Goal: Contribute content: Add original content to the website for others to see

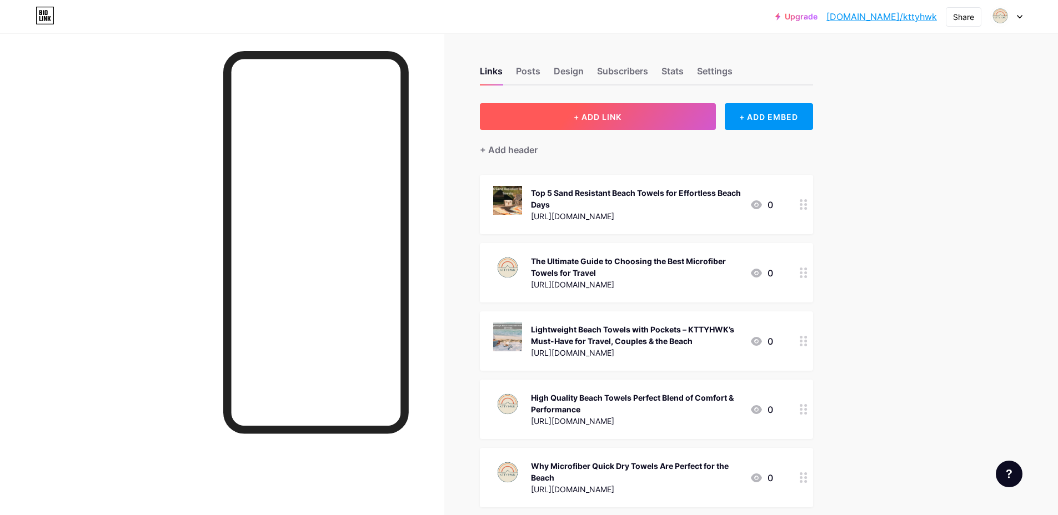
click at [618, 127] on button "+ ADD LINK" at bounding box center [598, 116] width 236 height 27
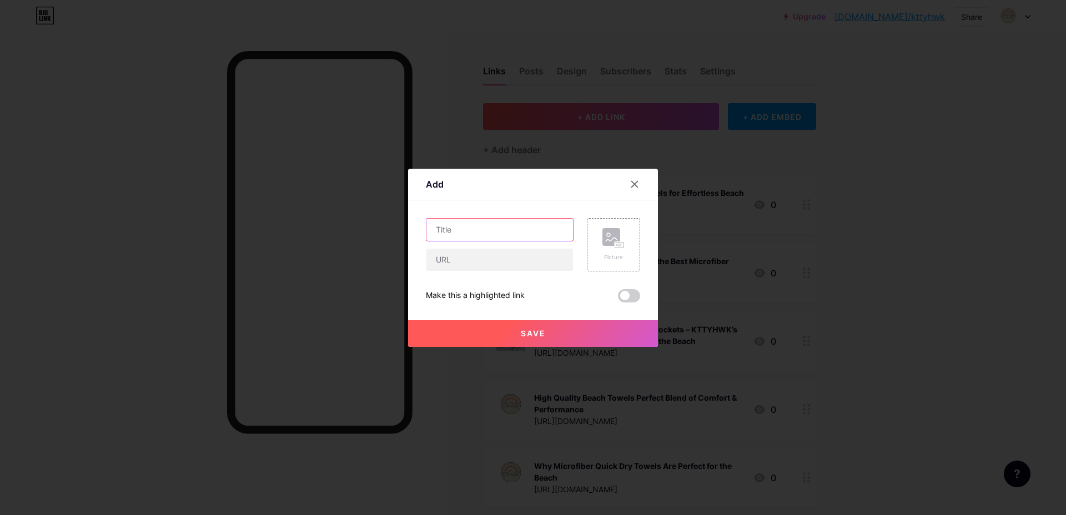
click at [530, 233] on input "text" at bounding box center [500, 230] width 147 height 22
click at [508, 260] on input "text" at bounding box center [500, 260] width 147 height 22
paste input "[URL][DOMAIN_NAME]"
type input "[URL][DOMAIN_NAME]"
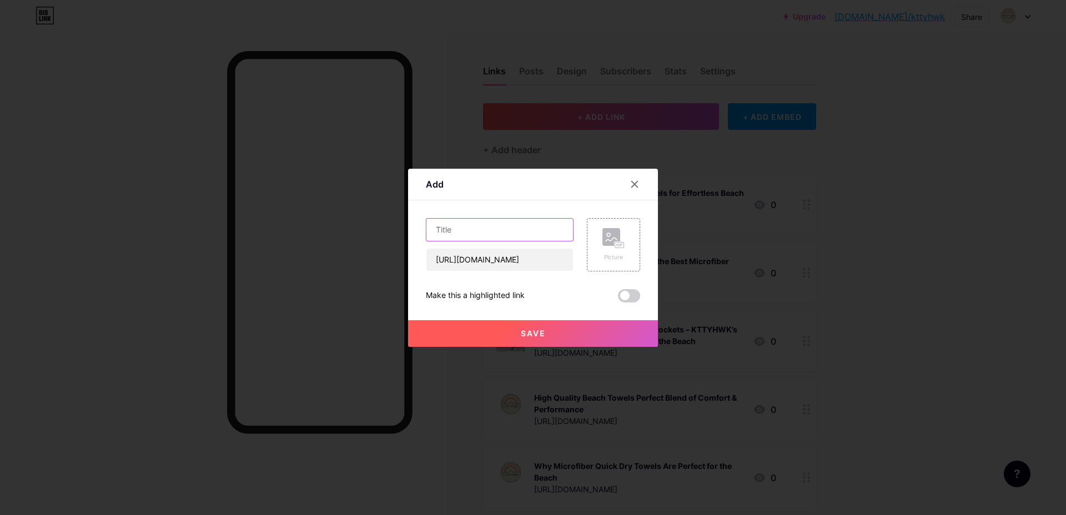
scroll to position [0, 0]
click at [495, 228] on input "text" at bounding box center [500, 230] width 147 height 22
paste input "Why a Sand Resistant Beach Towel is a Must-Have for Travelers"
type input "Why a Sand Resistant Beach Towel is a Must-Have for Travelers"
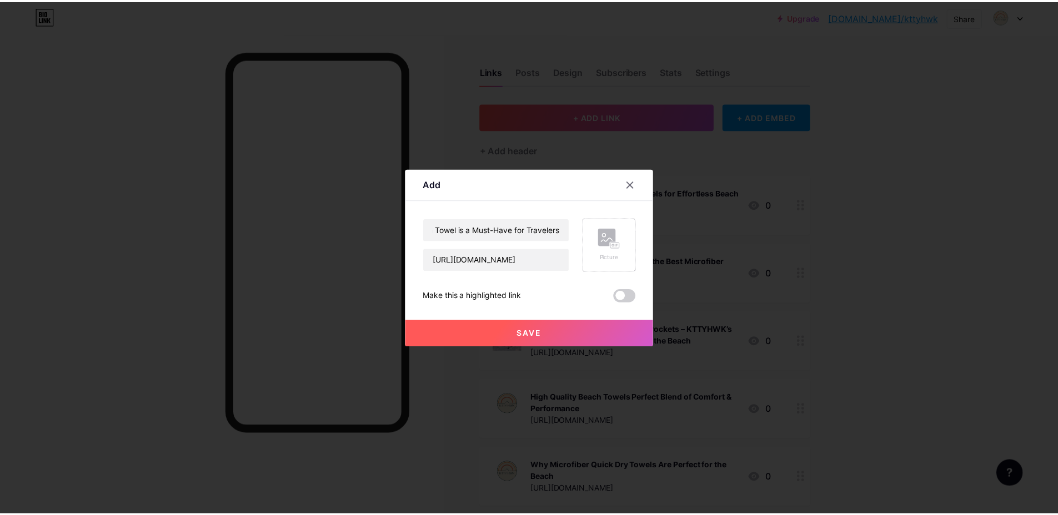
scroll to position [0, 0]
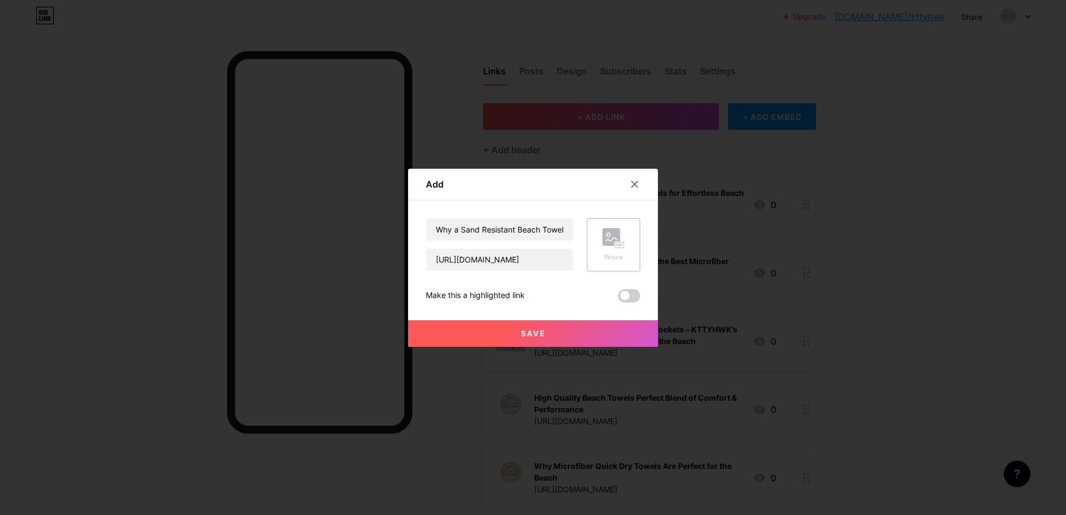
click at [606, 238] on rect at bounding box center [612, 237] width 18 height 18
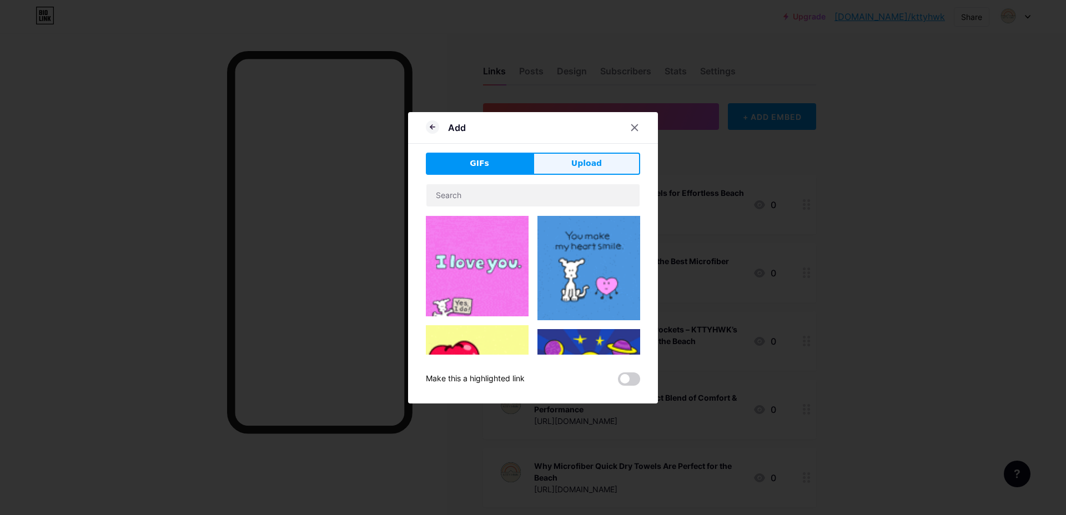
click at [579, 161] on span "Upload" at bounding box center [587, 164] width 31 height 12
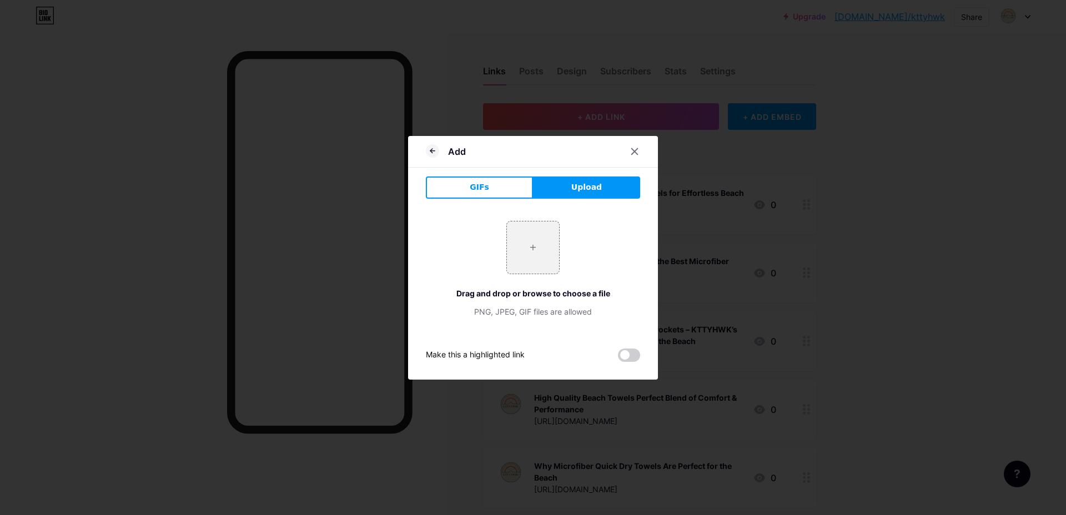
click at [590, 184] on span "Upload" at bounding box center [587, 188] width 31 height 12
click at [527, 263] on input "file" at bounding box center [533, 248] width 52 height 52
type input "C:\fakepath\kttyhwk Banner .jpg"
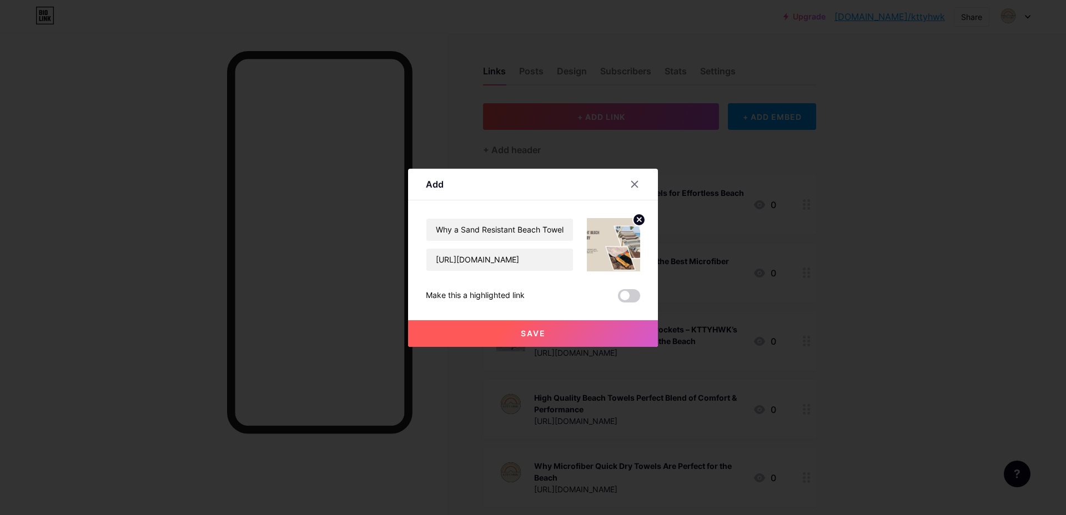
click at [537, 333] on span "Save" at bounding box center [533, 333] width 25 height 9
